Goal: Information Seeking & Learning: Learn about a topic

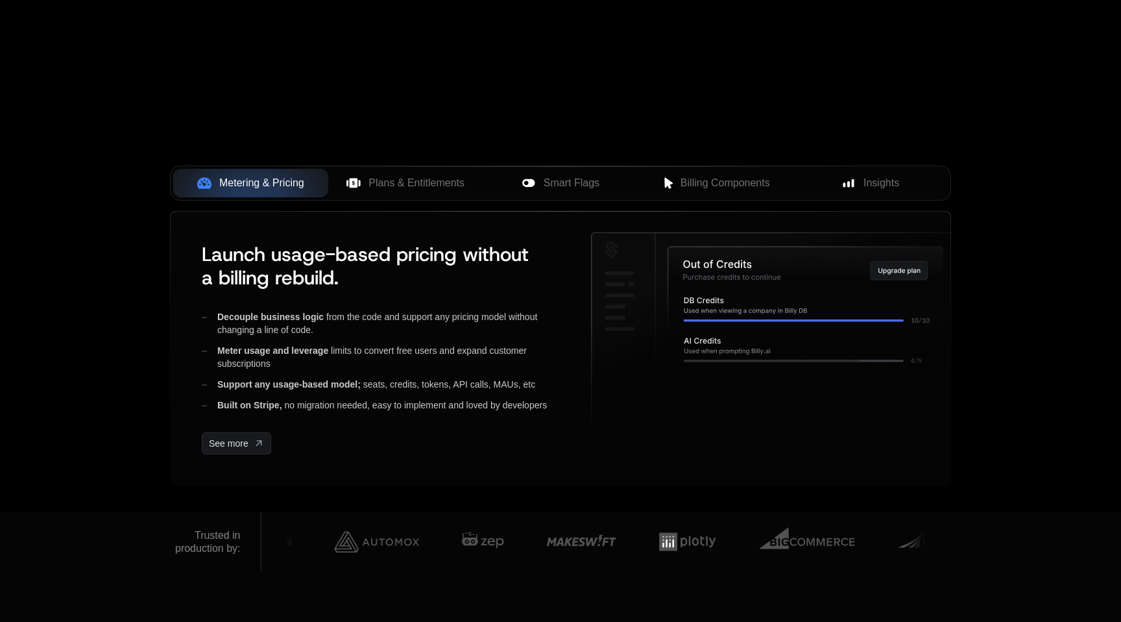
scroll to position [419, 0]
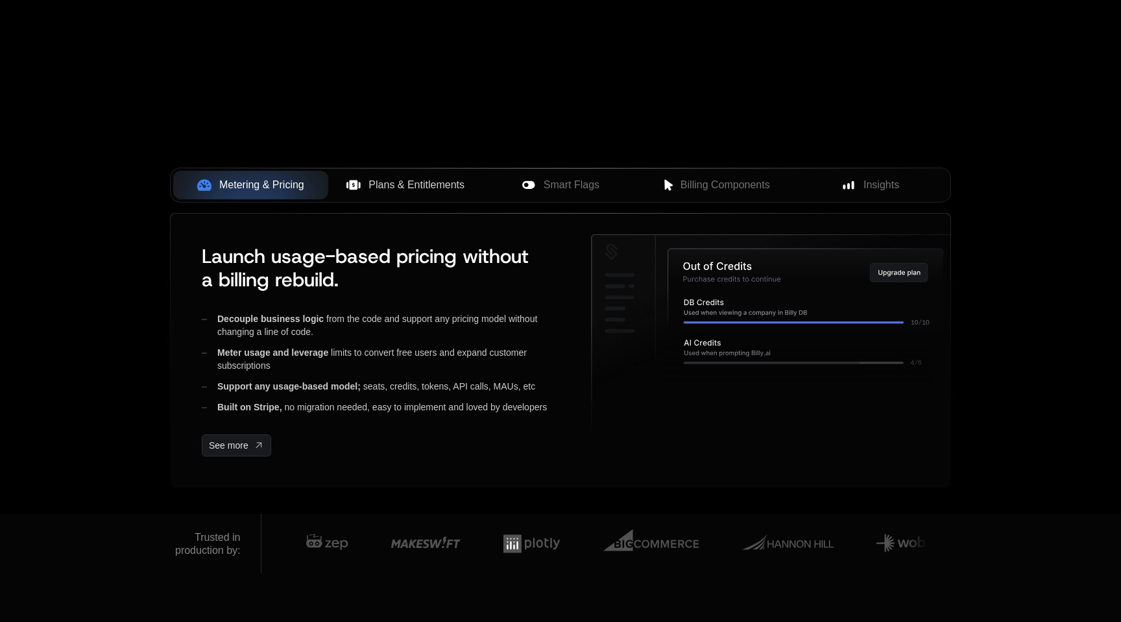
click at [444, 188] on span "Plans & Entitlements" at bounding box center [417, 185] width 96 height 16
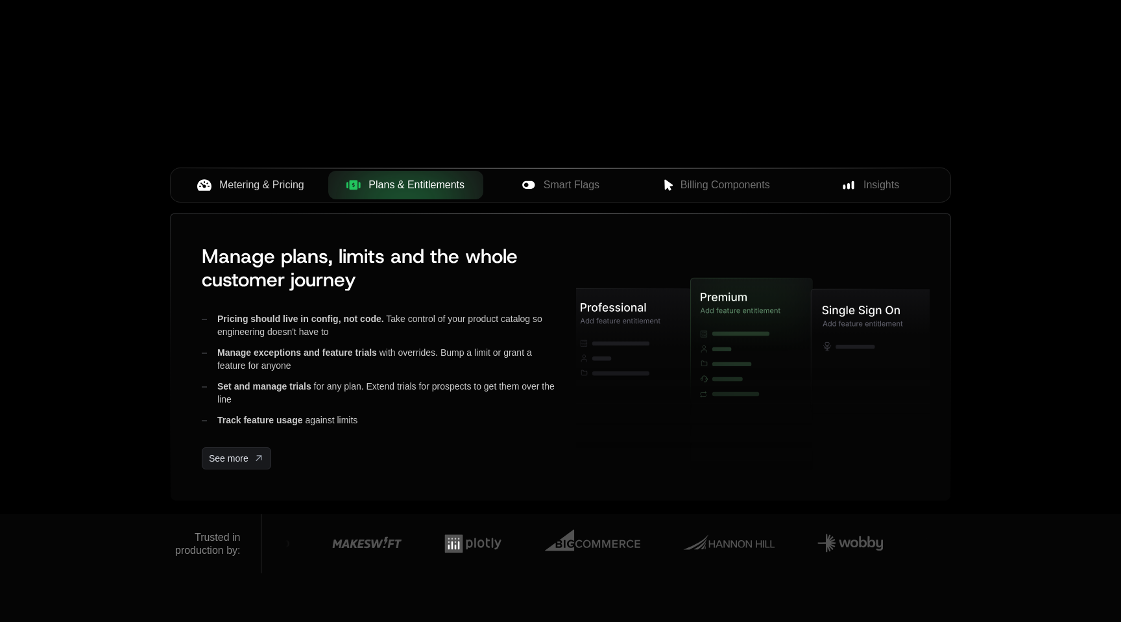
click at [268, 184] on span "Metering & Pricing" at bounding box center [261, 185] width 85 height 16
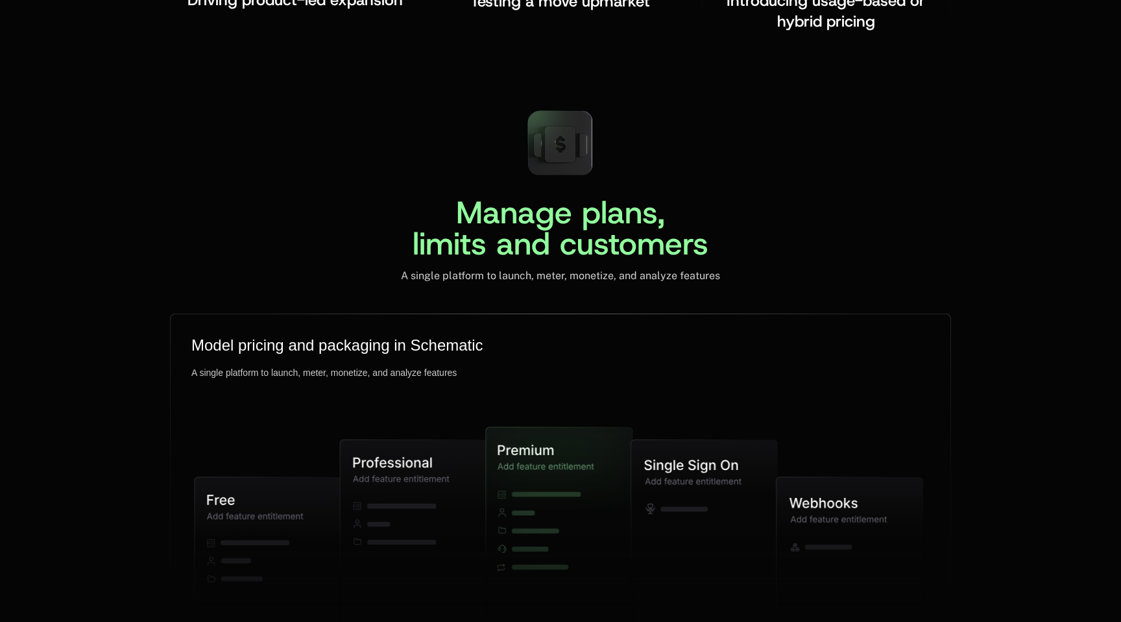
scroll to position [3021, 0]
